Goal: Go to known website: Go to known website

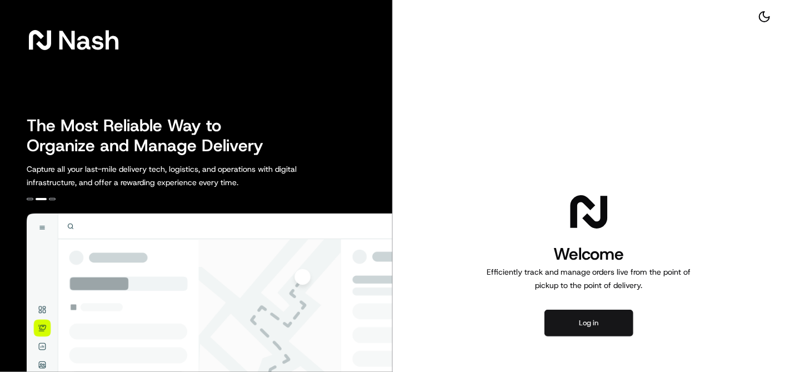
click at [574, 328] on button "Log in" at bounding box center [589, 323] width 89 height 27
